Goal: Task Accomplishment & Management: Manage account settings

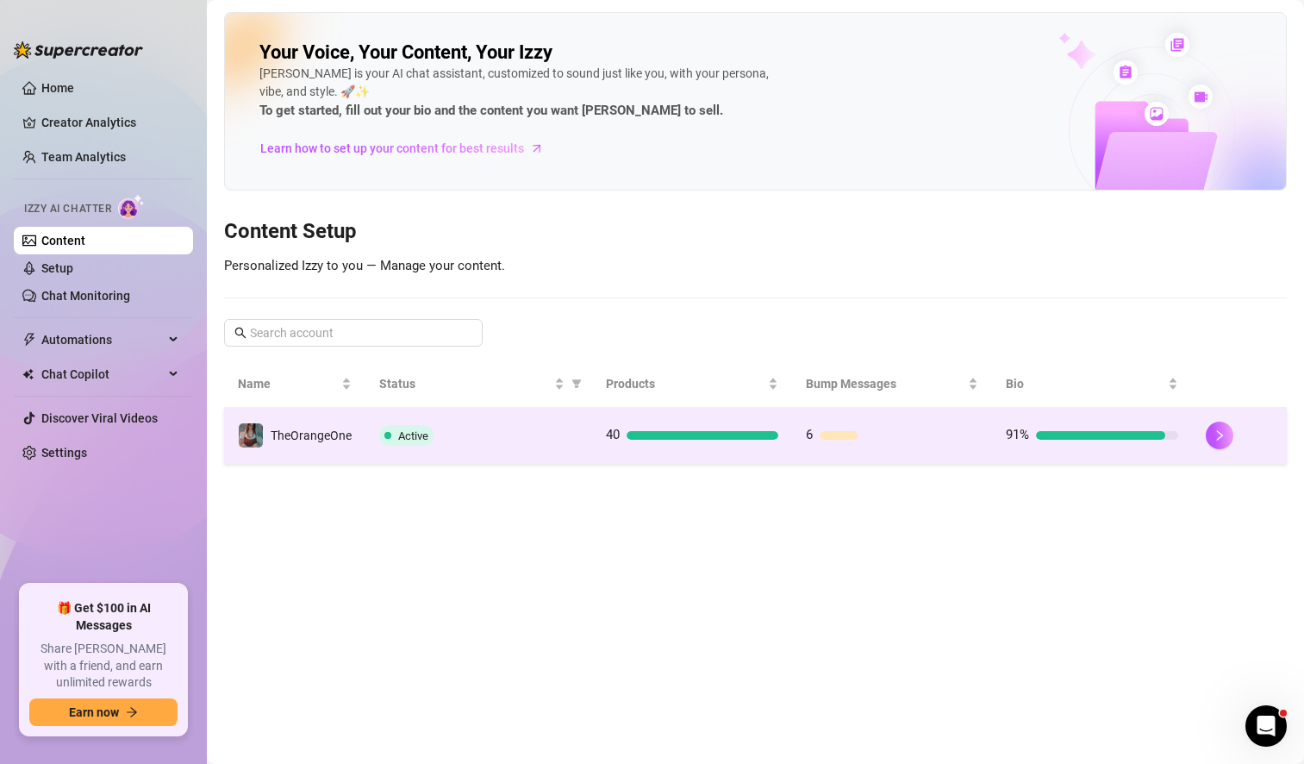
click at [552, 427] on div "Active" at bounding box center [478, 435] width 199 height 21
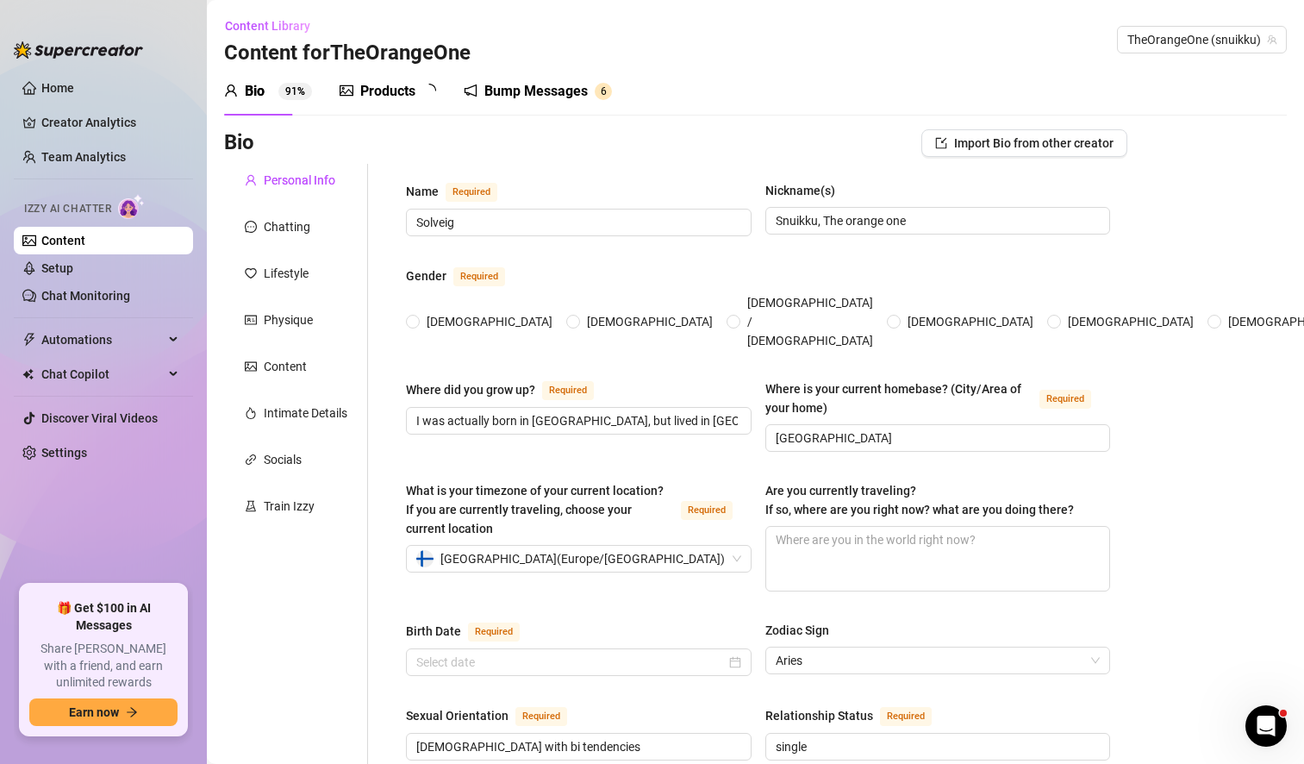
radio input "true"
type input "[DATE]"
click at [73, 263] on link "Setup" at bounding box center [57, 268] width 32 height 14
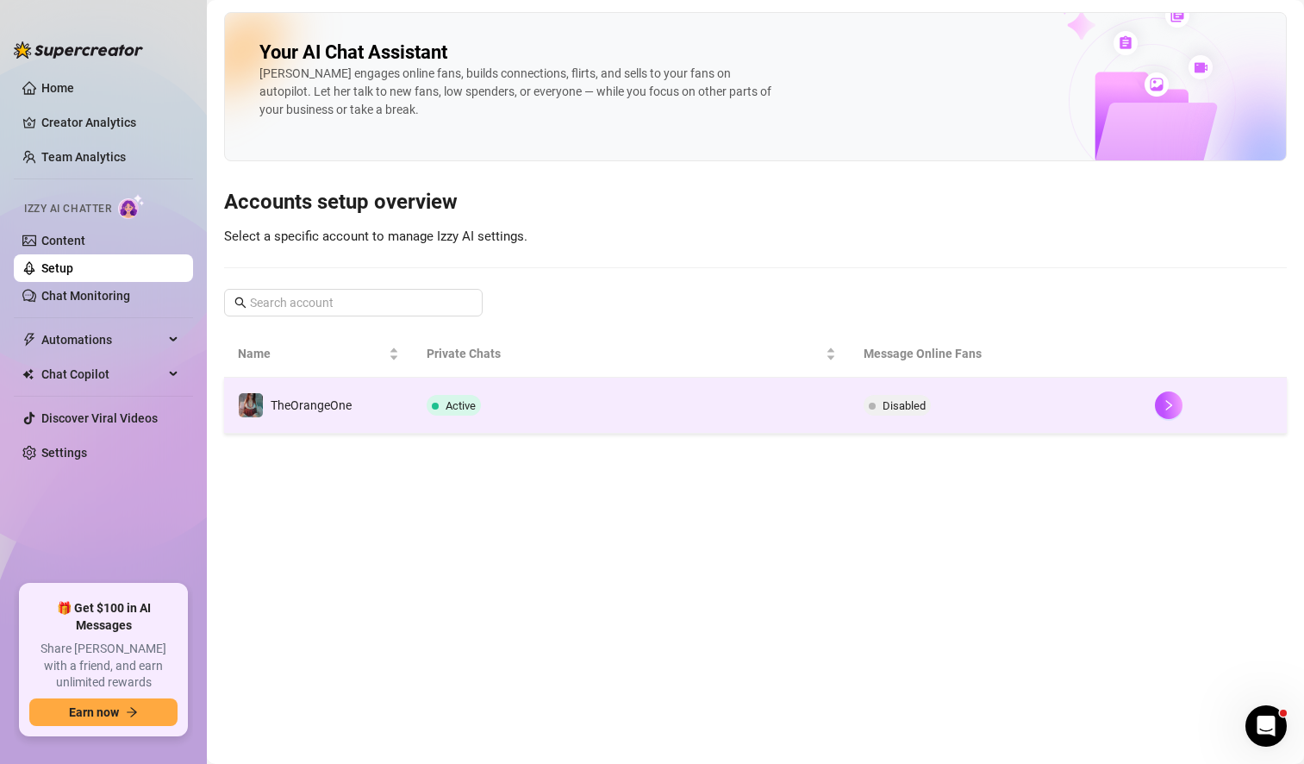
click at [1148, 407] on td at bounding box center [1214, 405] width 146 height 56
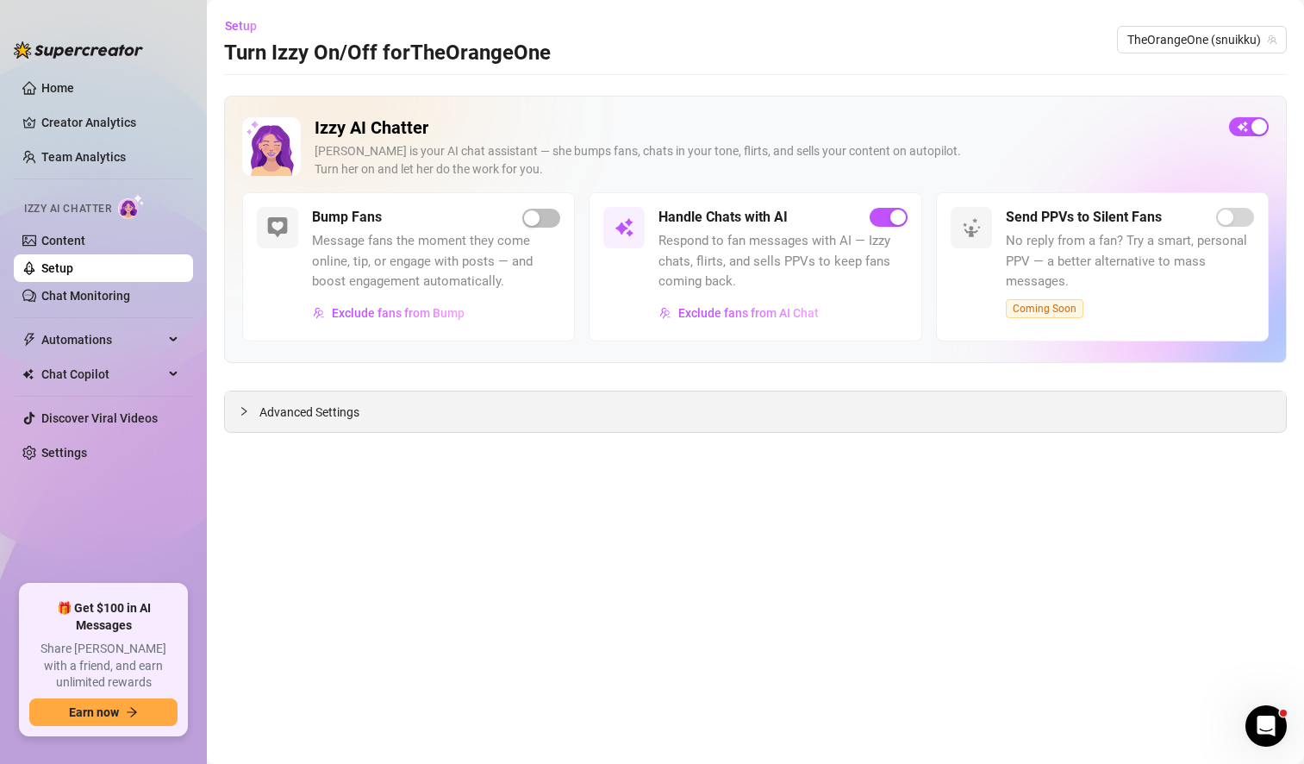
click at [589, 408] on div "Advanced Settings" at bounding box center [755, 411] width 1061 height 41
click at [309, 410] on span "Advanced Settings" at bounding box center [309, 411] width 100 height 19
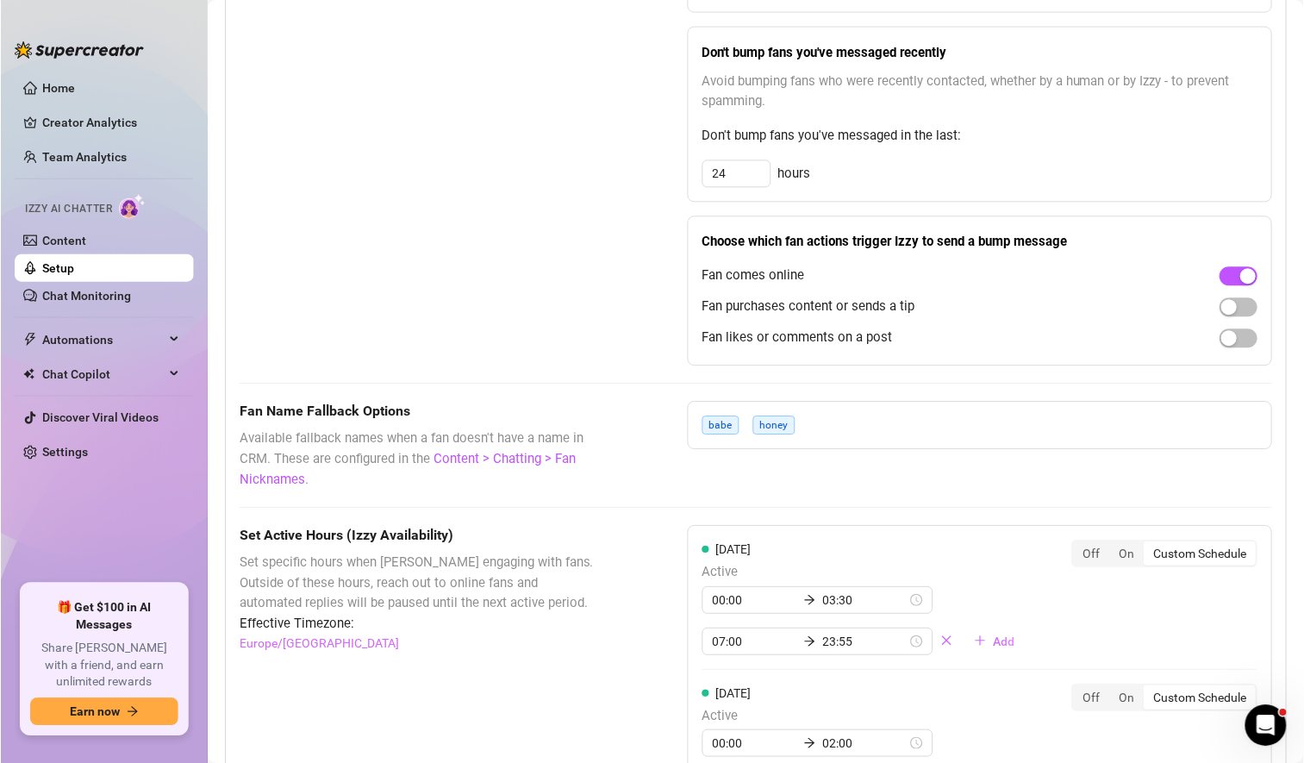
scroll to position [1181, 0]
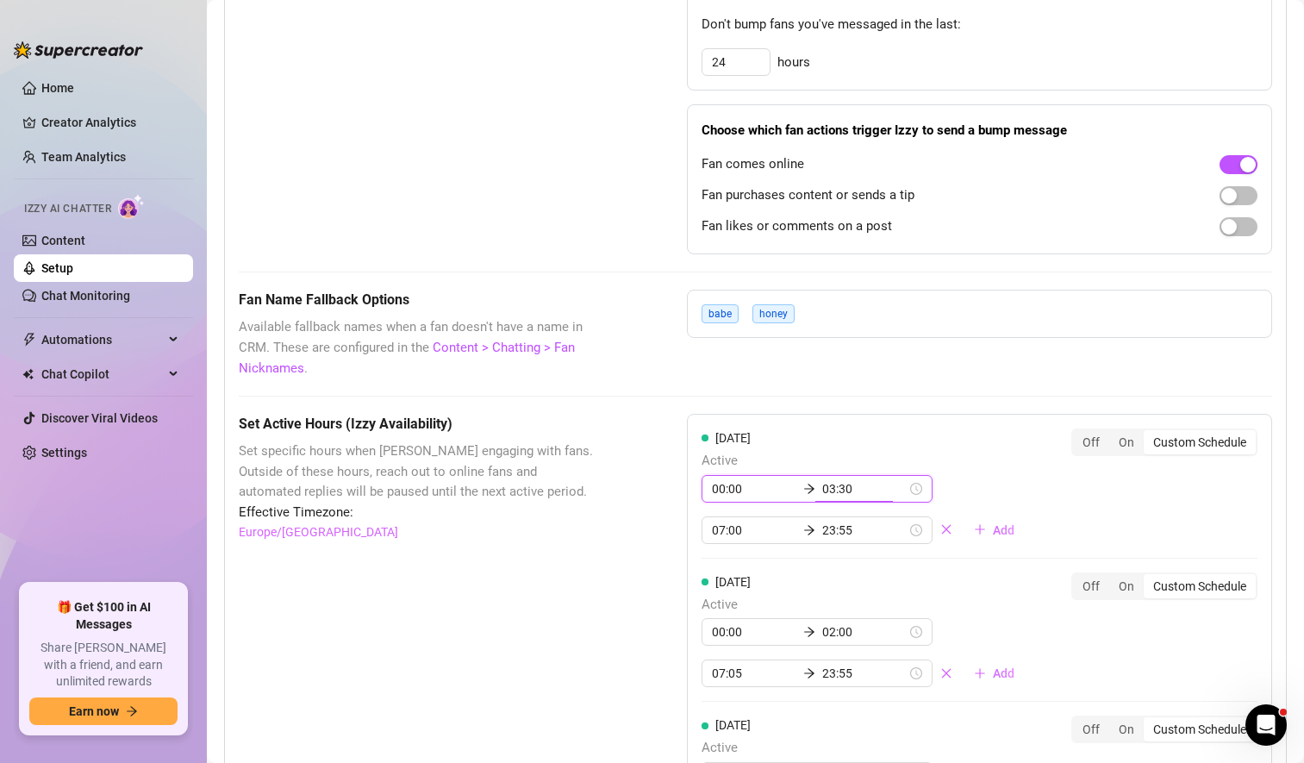
click at [822, 485] on input "03:30" at bounding box center [864, 488] width 84 height 19
click at [835, 485] on input "02:30" at bounding box center [864, 488] width 84 height 19
type input "02:00"
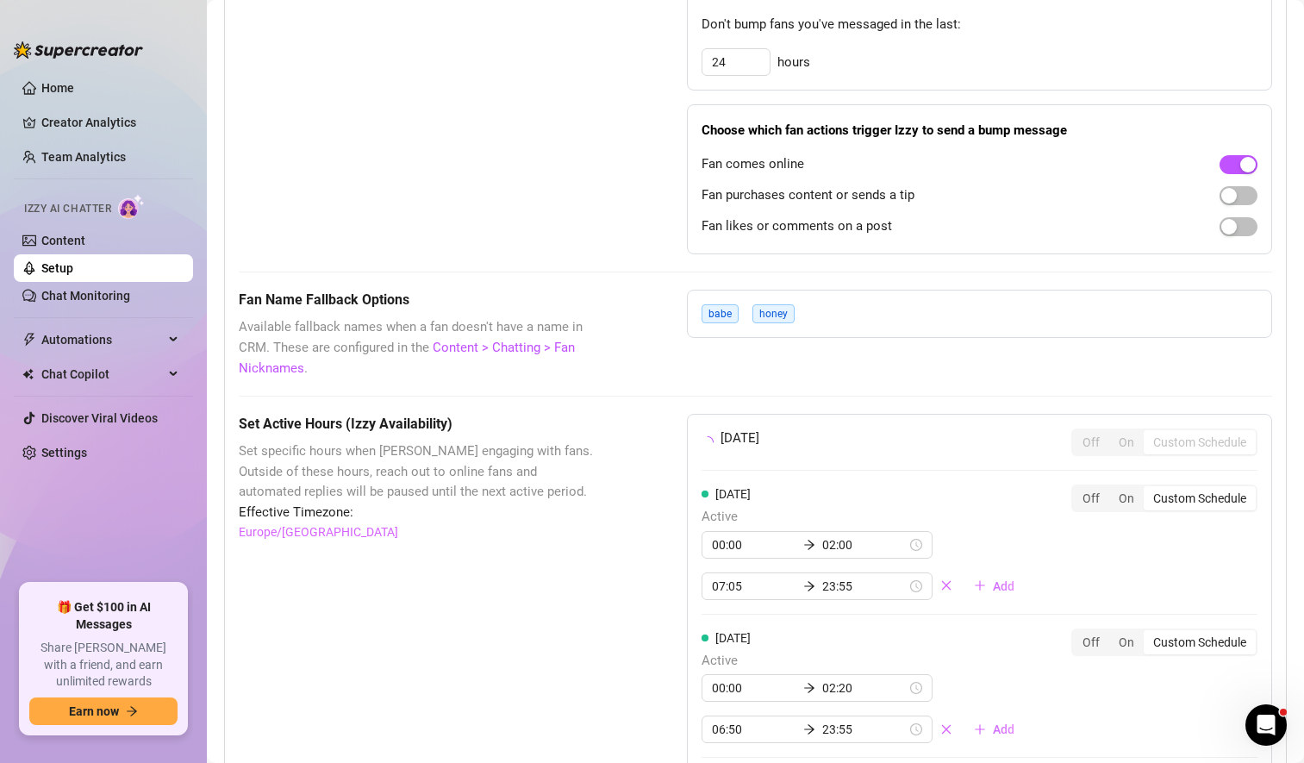
click at [912, 436] on div "[DATE] Off On Custom Schedule" at bounding box center [979, 442] width 556 height 28
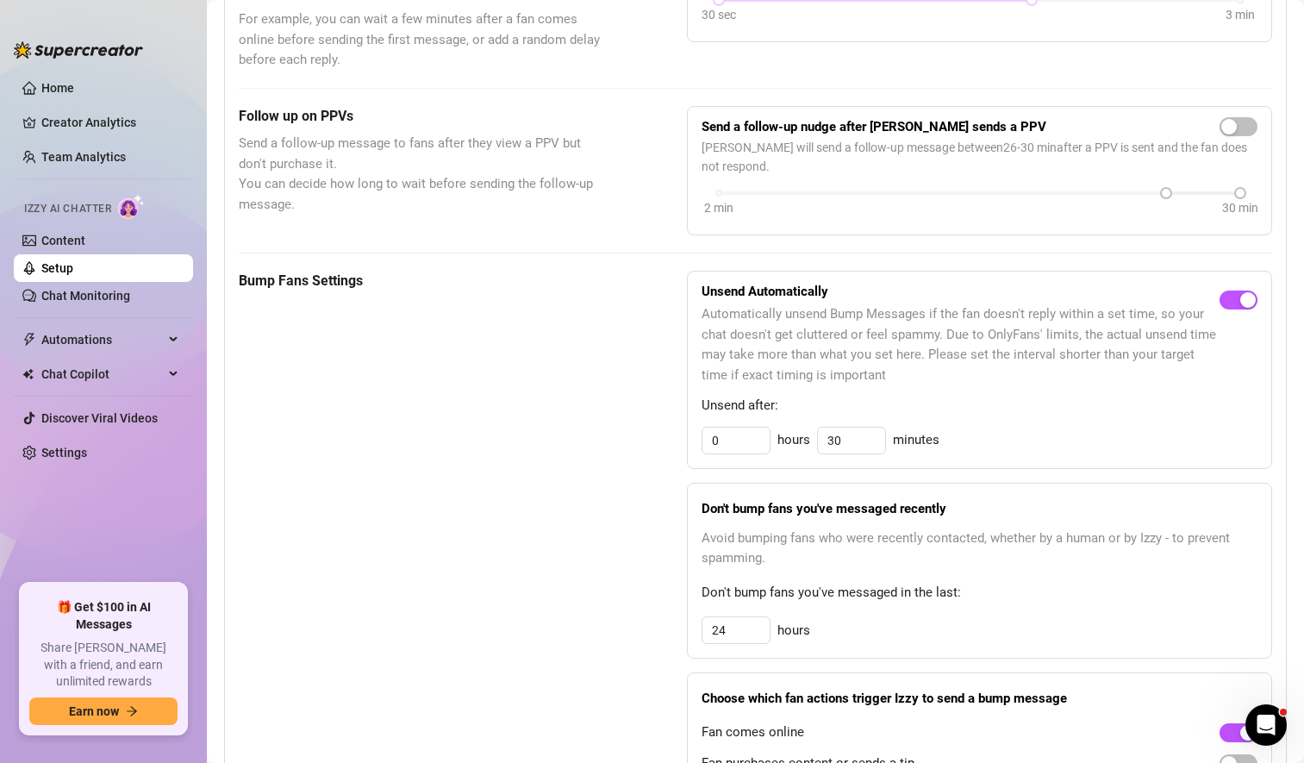
scroll to position [522, 0]
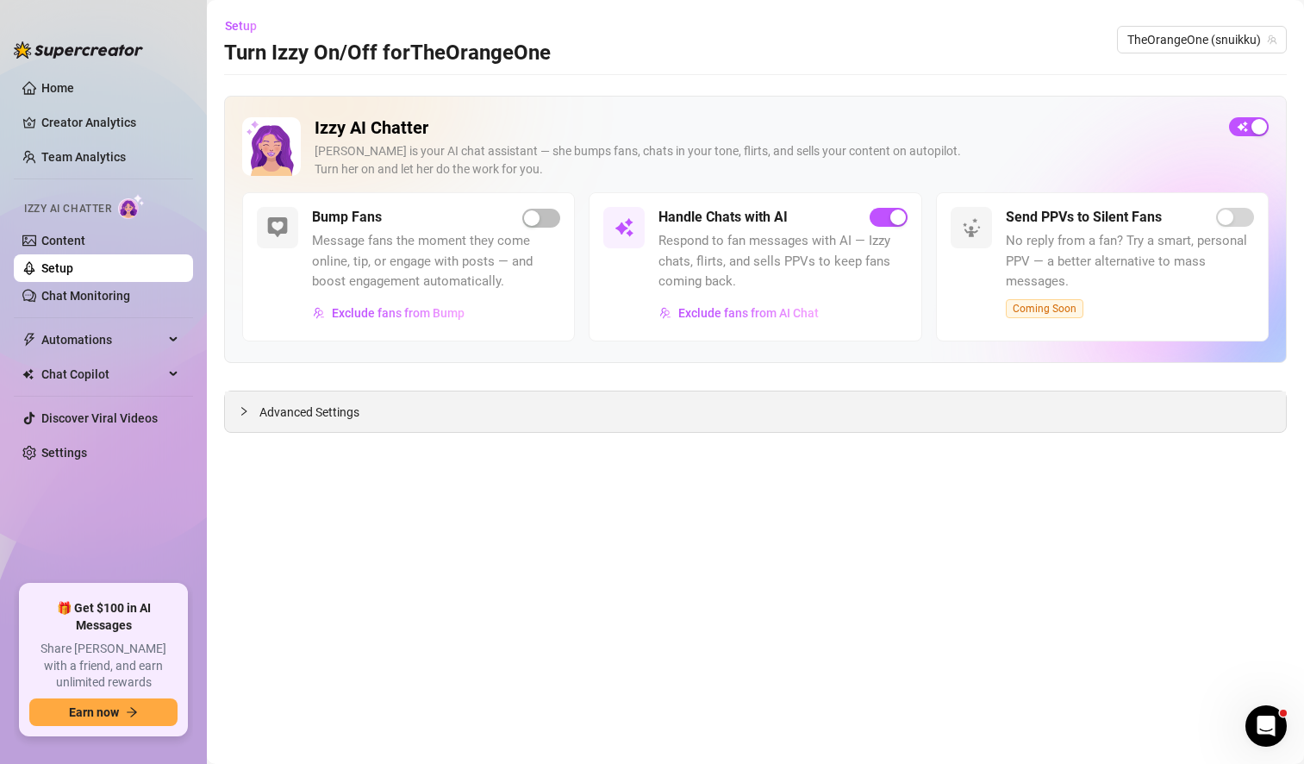
click at [293, 406] on span "Advanced Settings" at bounding box center [309, 411] width 100 height 19
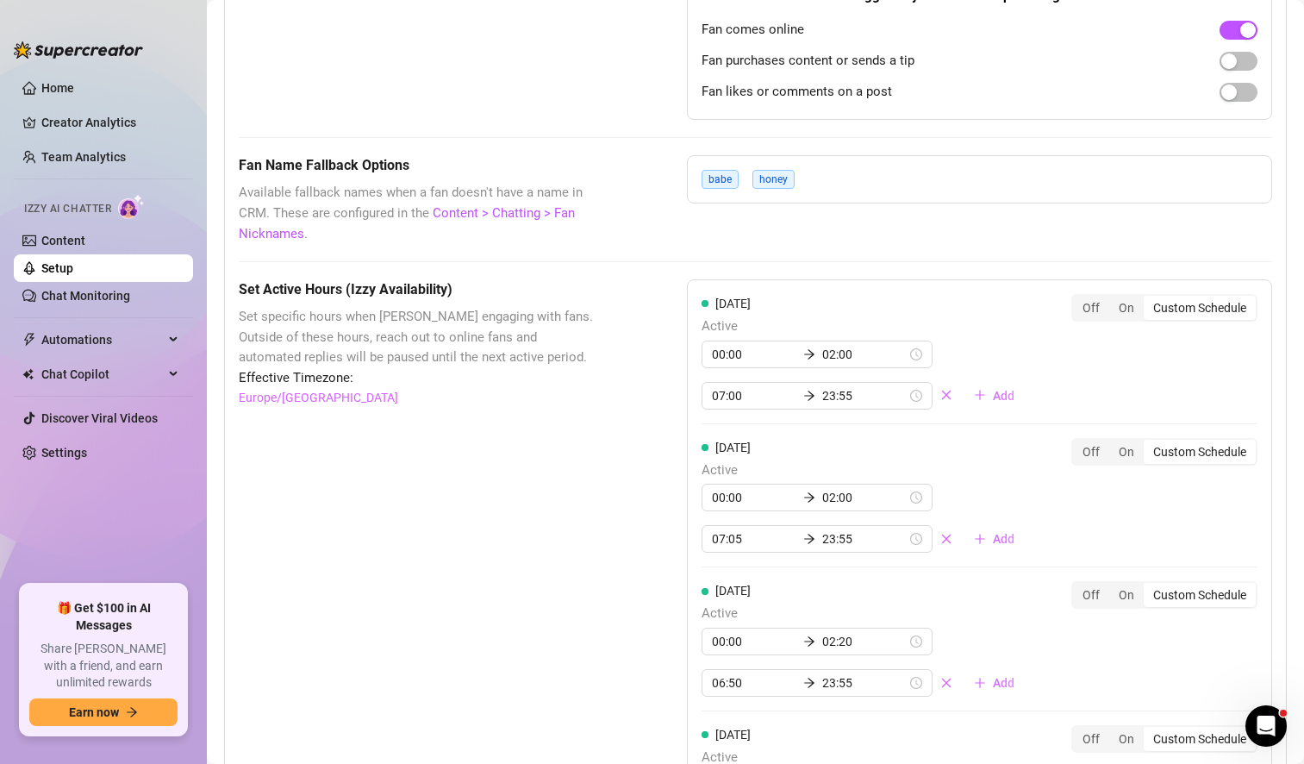
scroll to position [1317, 0]
click at [823, 347] on input "02:00" at bounding box center [864, 353] width 84 height 19
click at [783, 413] on div "01" at bounding box center [778, 416] width 41 height 24
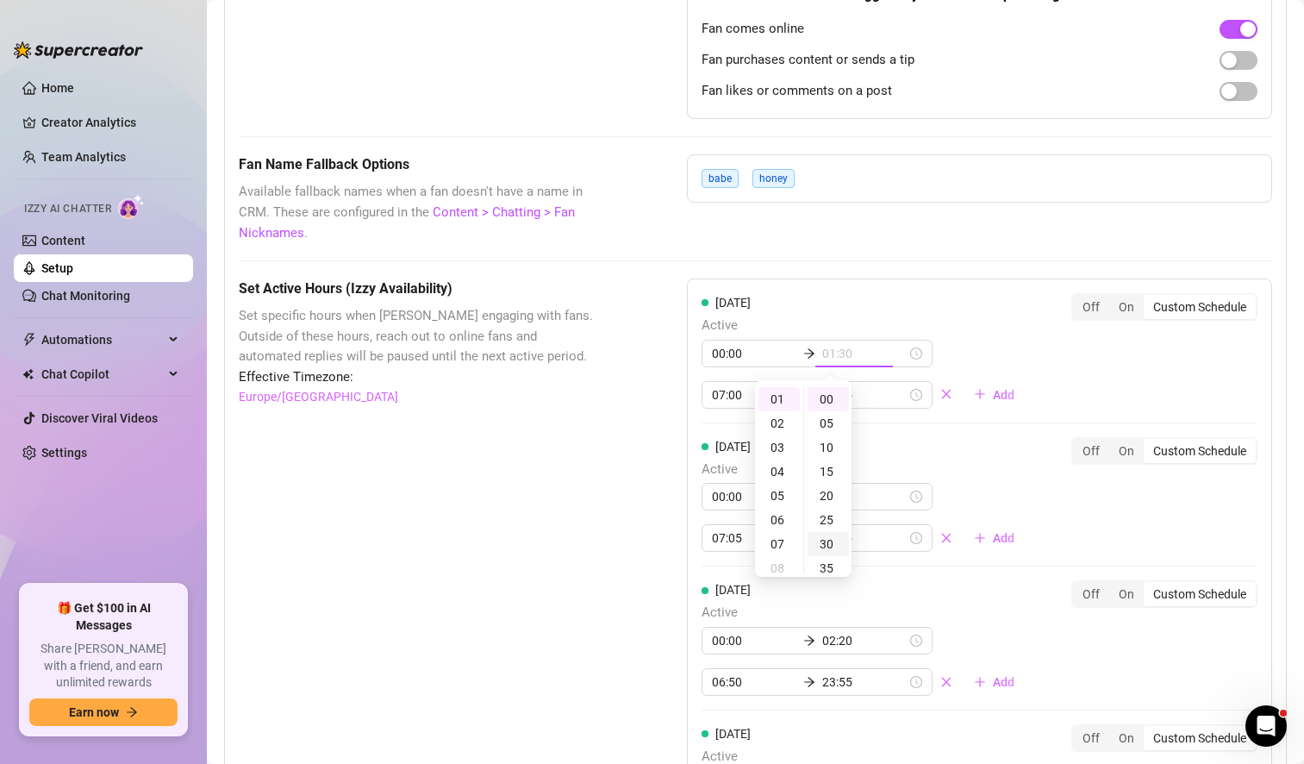
click at [826, 545] on div "30" at bounding box center [827, 544] width 41 height 24
type input "01:30"
click at [935, 321] on span "Active" at bounding box center [864, 325] width 327 height 21
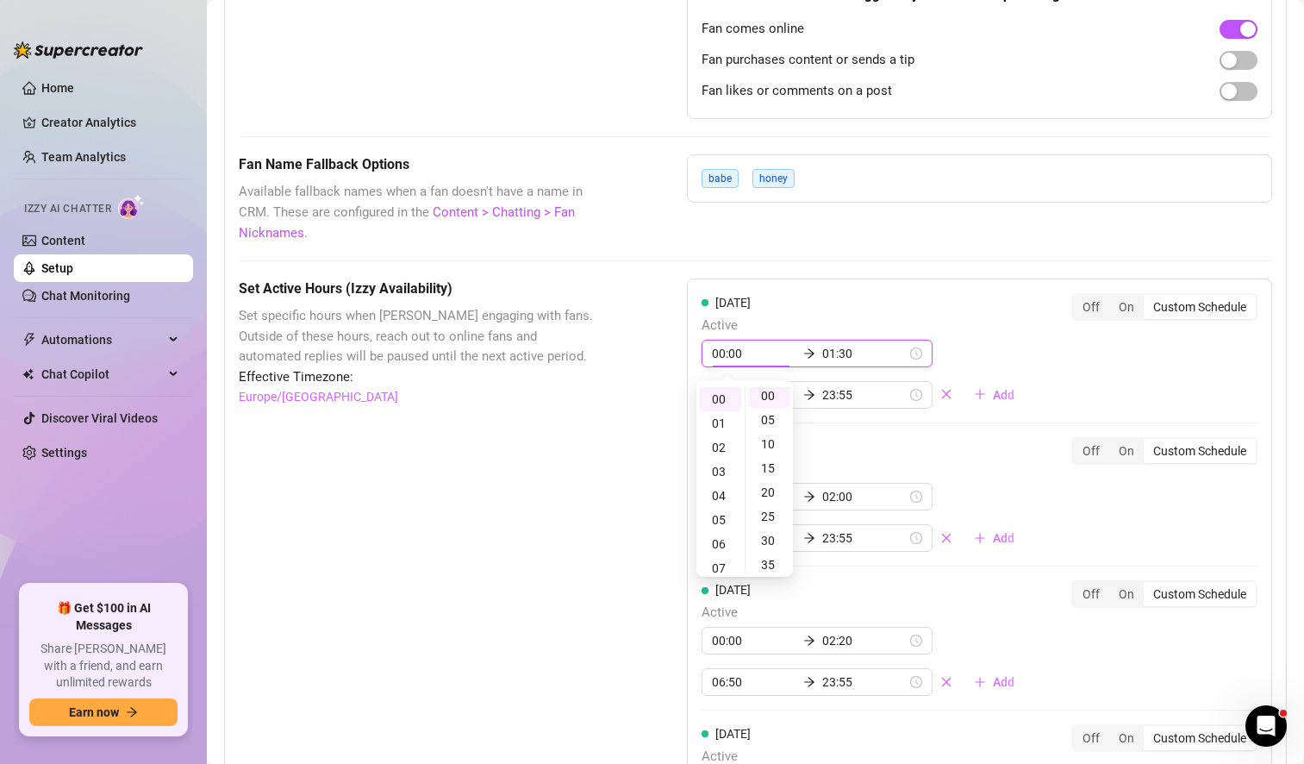
scroll to position [0, 0]
